Goal: Navigation & Orientation: Find specific page/section

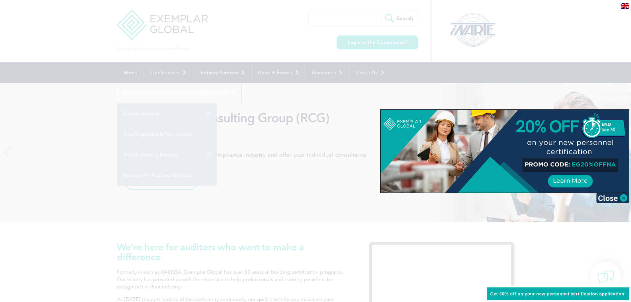
drag, startPoint x: 623, startPoint y: 197, endPoint x: 586, endPoint y: 168, distance: 47.4
click at [623, 197] on img at bounding box center [612, 198] width 33 height 10
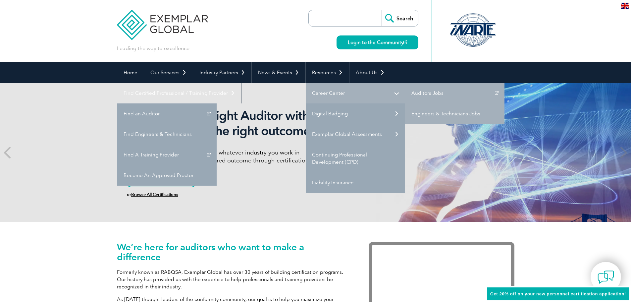
click at [322, 87] on link "Career Center" at bounding box center [355, 93] width 99 height 21
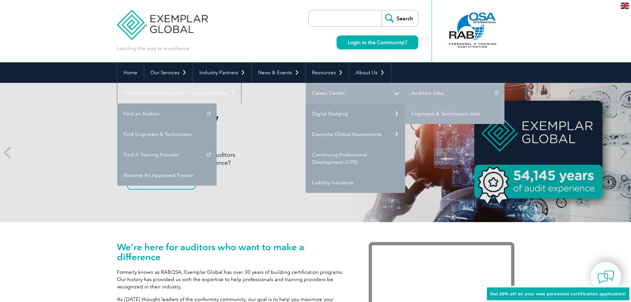
click at [318, 91] on link "Career Center" at bounding box center [355, 93] width 99 height 21
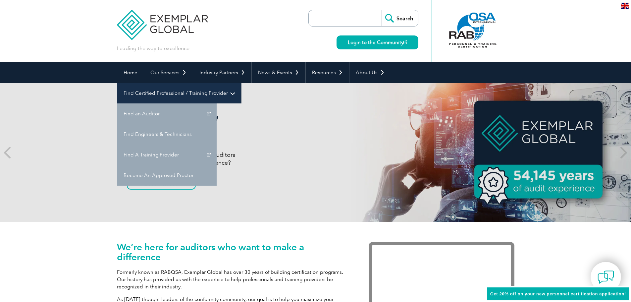
click at [241, 83] on link "Find Certified Professional / Training Provider" at bounding box center [179, 93] width 124 height 21
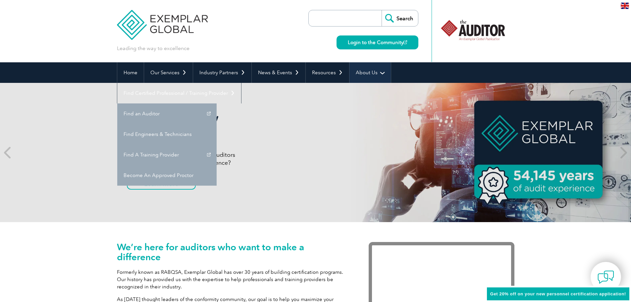
click at [361, 69] on link "About Us" at bounding box center [369, 72] width 41 height 21
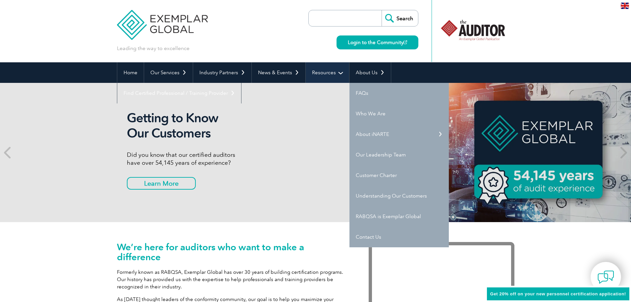
click at [325, 72] on link "Resources" at bounding box center [327, 72] width 43 height 21
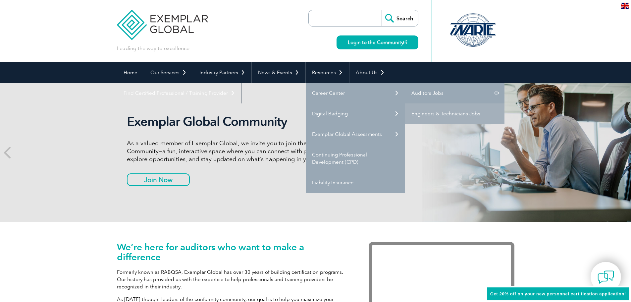
click at [422, 95] on link "Auditors Jobs" at bounding box center [454, 93] width 99 height 21
